Goal: Download file/media

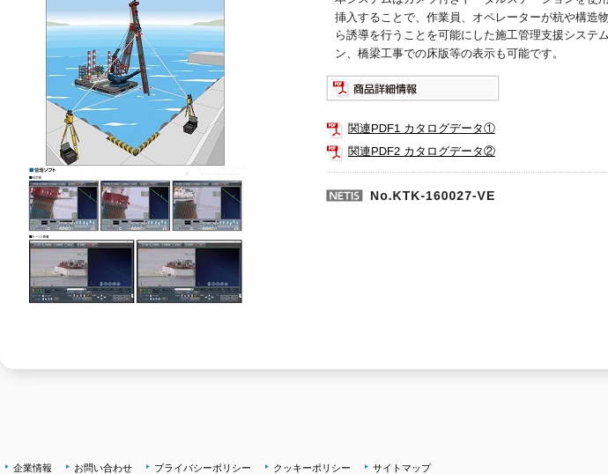
scroll to position [353, 0]
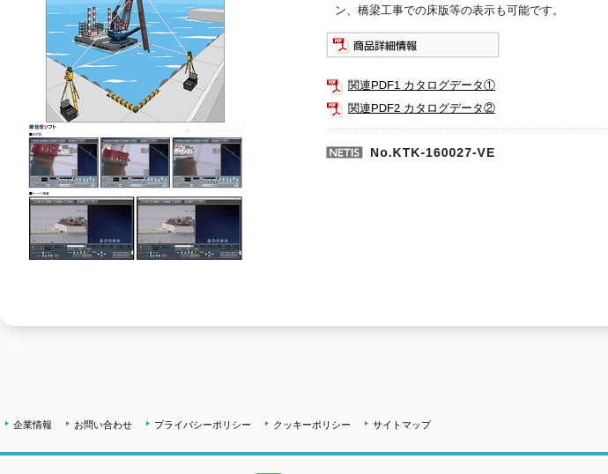
click at [105, 52] on img at bounding box center [136, 104] width 273 height 315
click at [53, 151] on img at bounding box center [136, 104] width 273 height 315
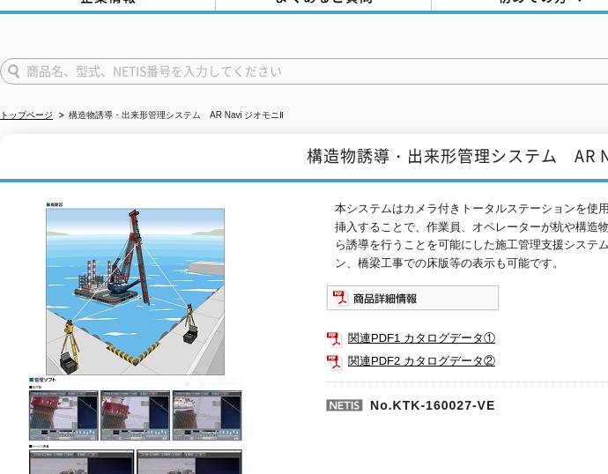
scroll to position [92, 0]
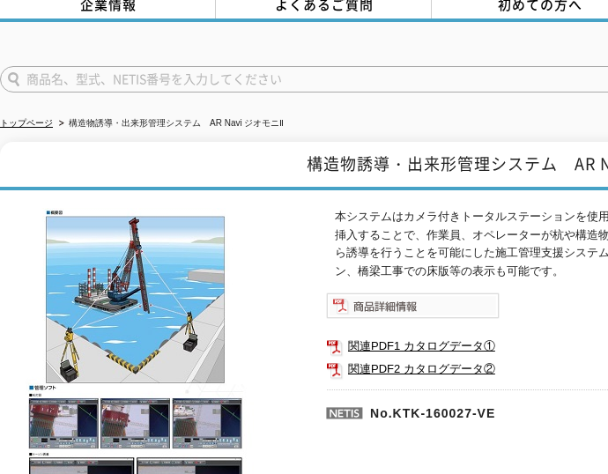
click at [405, 301] on img at bounding box center [413, 306] width 174 height 26
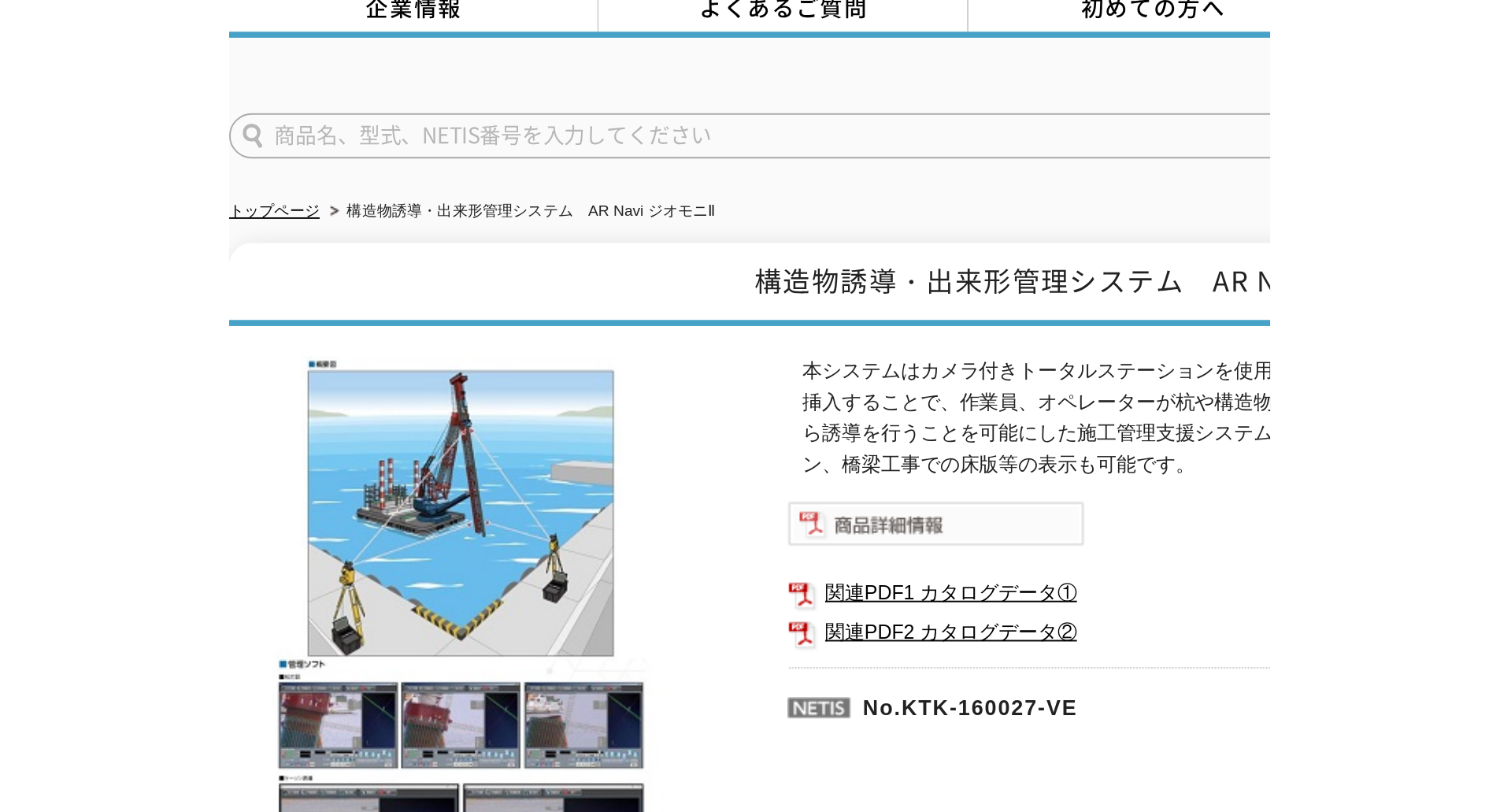
scroll to position [9, 0]
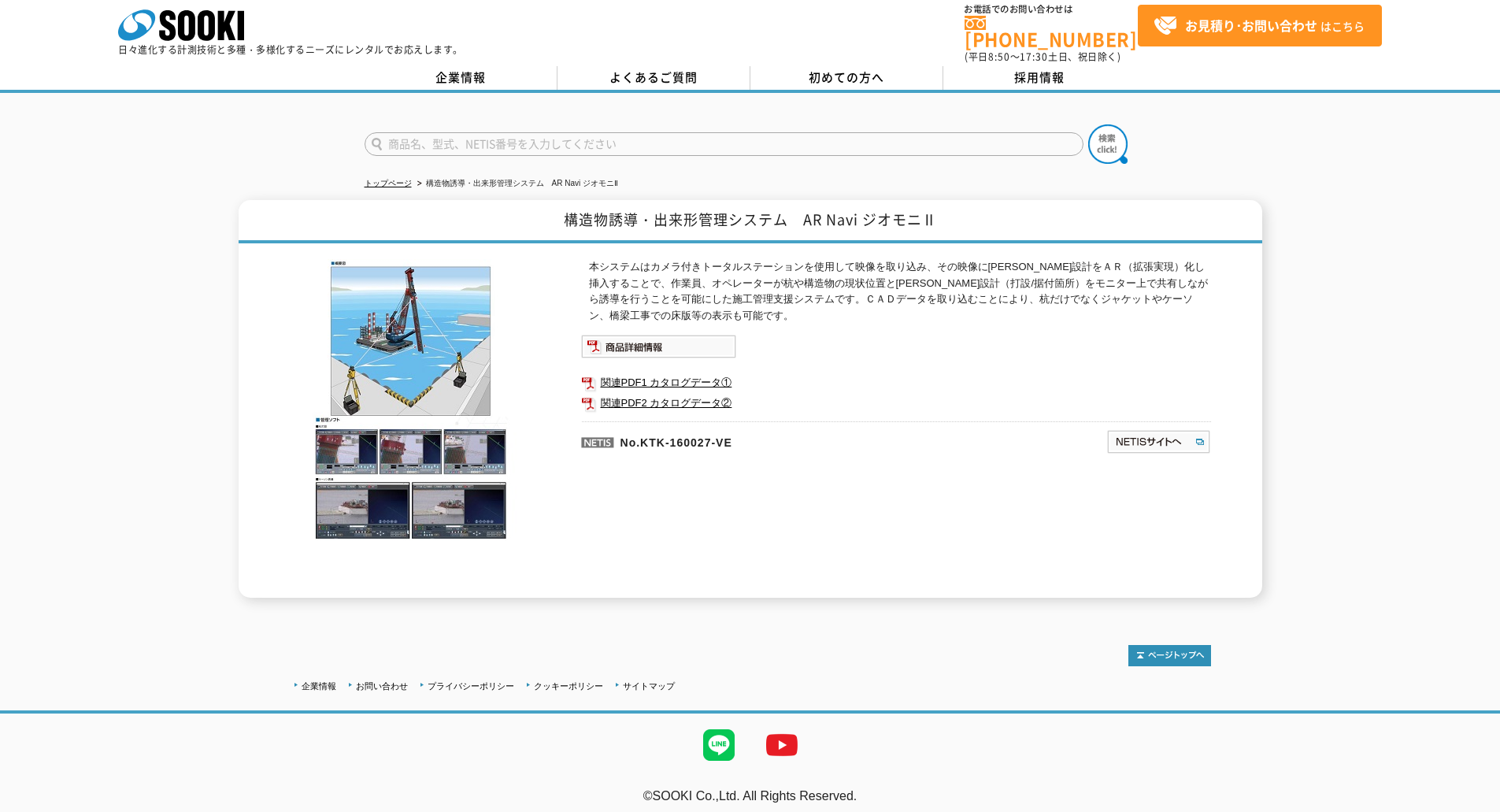
click at [468, 423] on img at bounding box center [411, 399] width 244 height 281
click at [542, 376] on link "関連PDF1 カタログデータ①" at bounding box center [896, 382] width 630 height 21
click at [370, 423] on img at bounding box center [411, 399] width 244 height 281
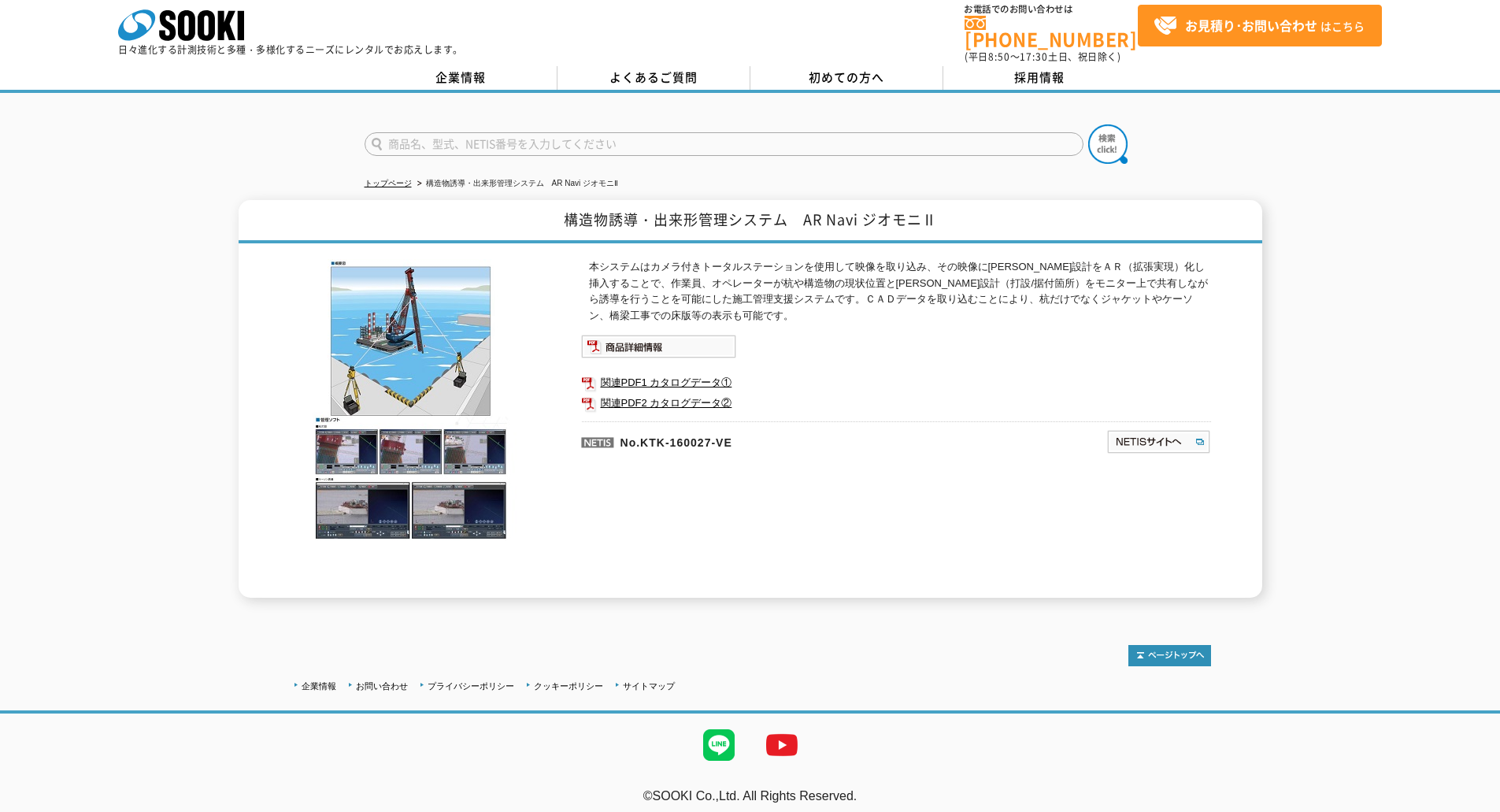
click at [371, 423] on img at bounding box center [411, 399] width 244 height 281
click at [372, 423] on img at bounding box center [411, 399] width 244 height 281
click at [542, 393] on link "関連PDF2 カタログデータ②" at bounding box center [896, 403] width 630 height 21
